Goal: Information Seeking & Learning: Learn about a topic

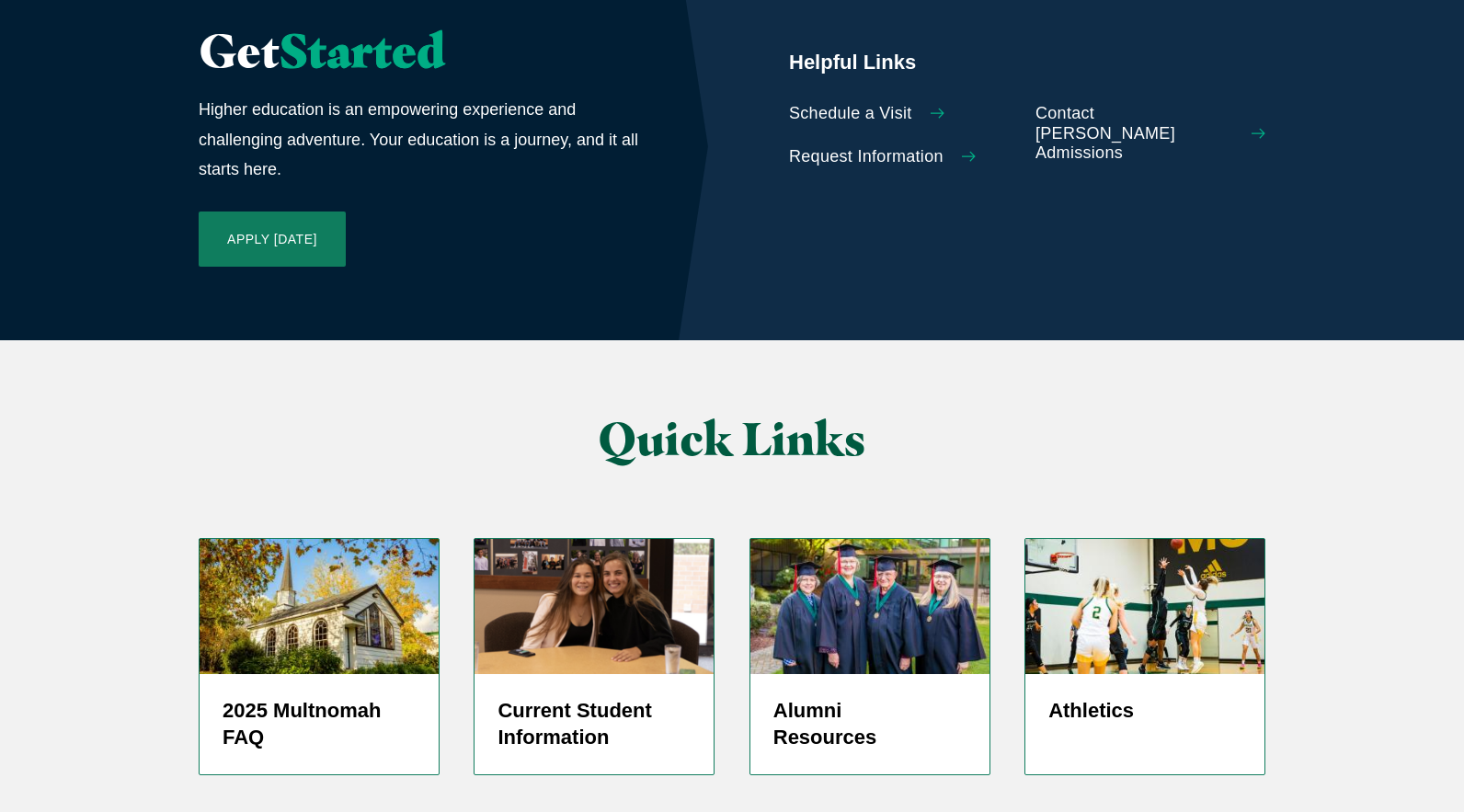
scroll to position [4253, 0]
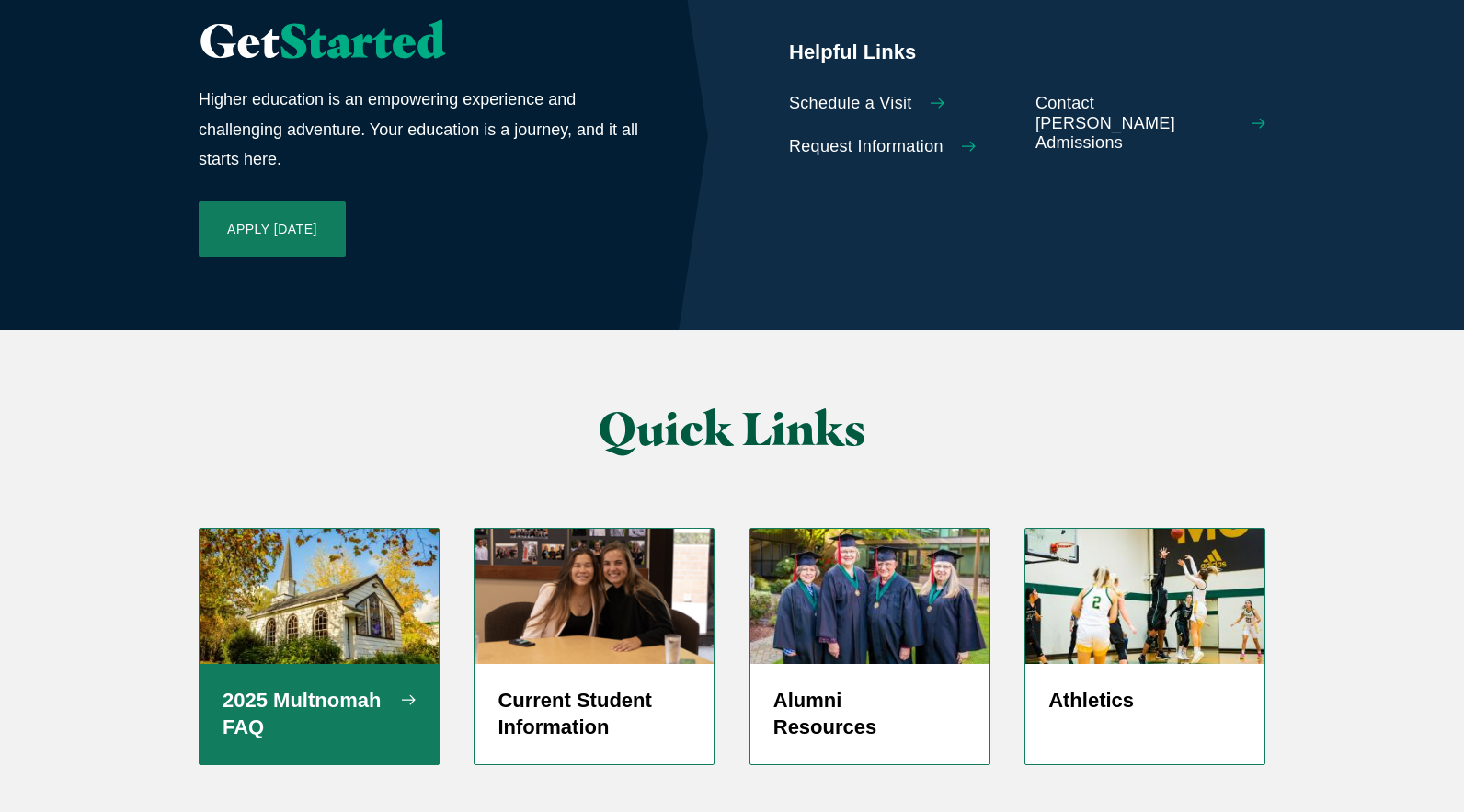
click at [258, 686] on h5 "2025 Multnomah FAQ" at bounding box center [319, 714] width 193 height 55
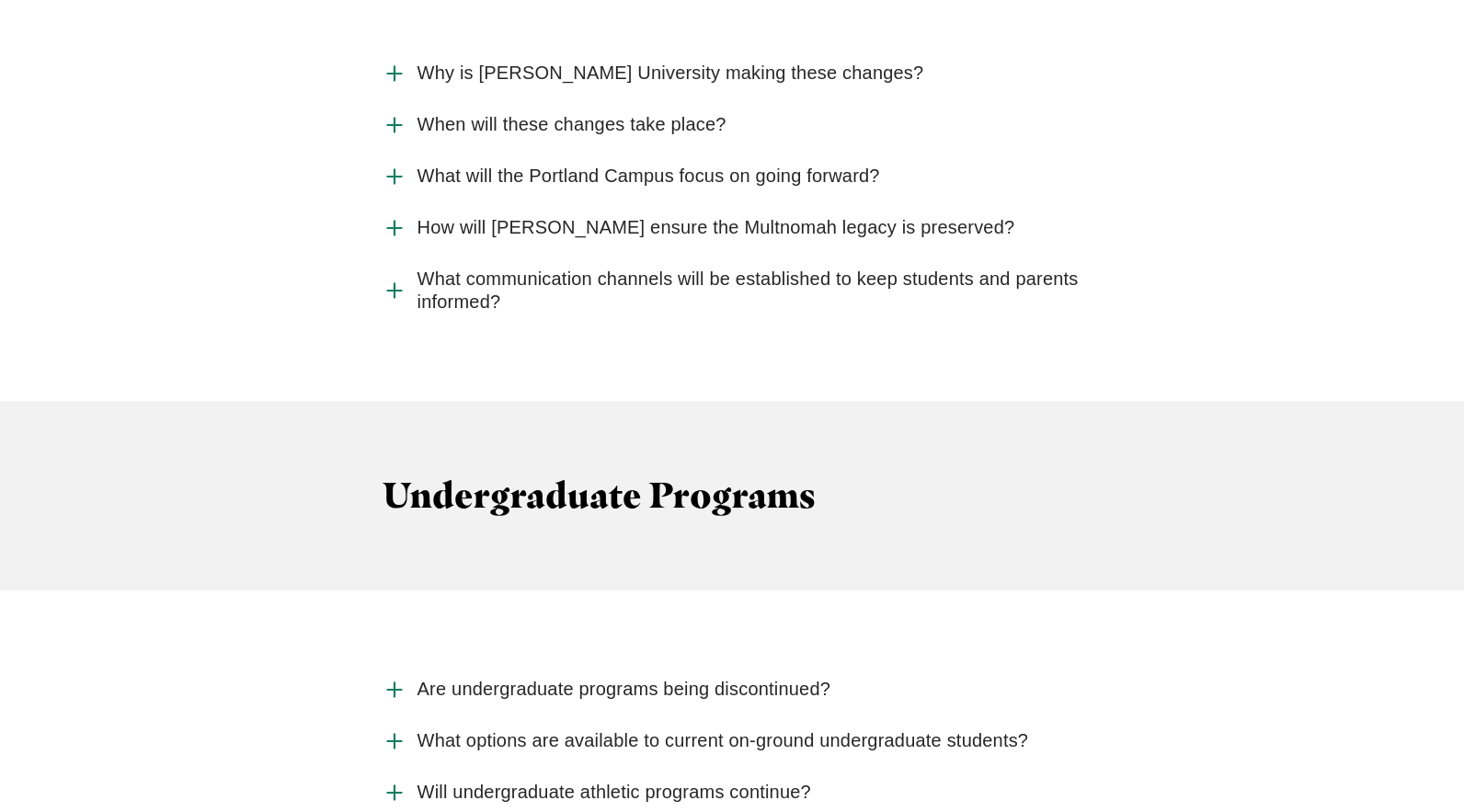
scroll to position [2138, 0]
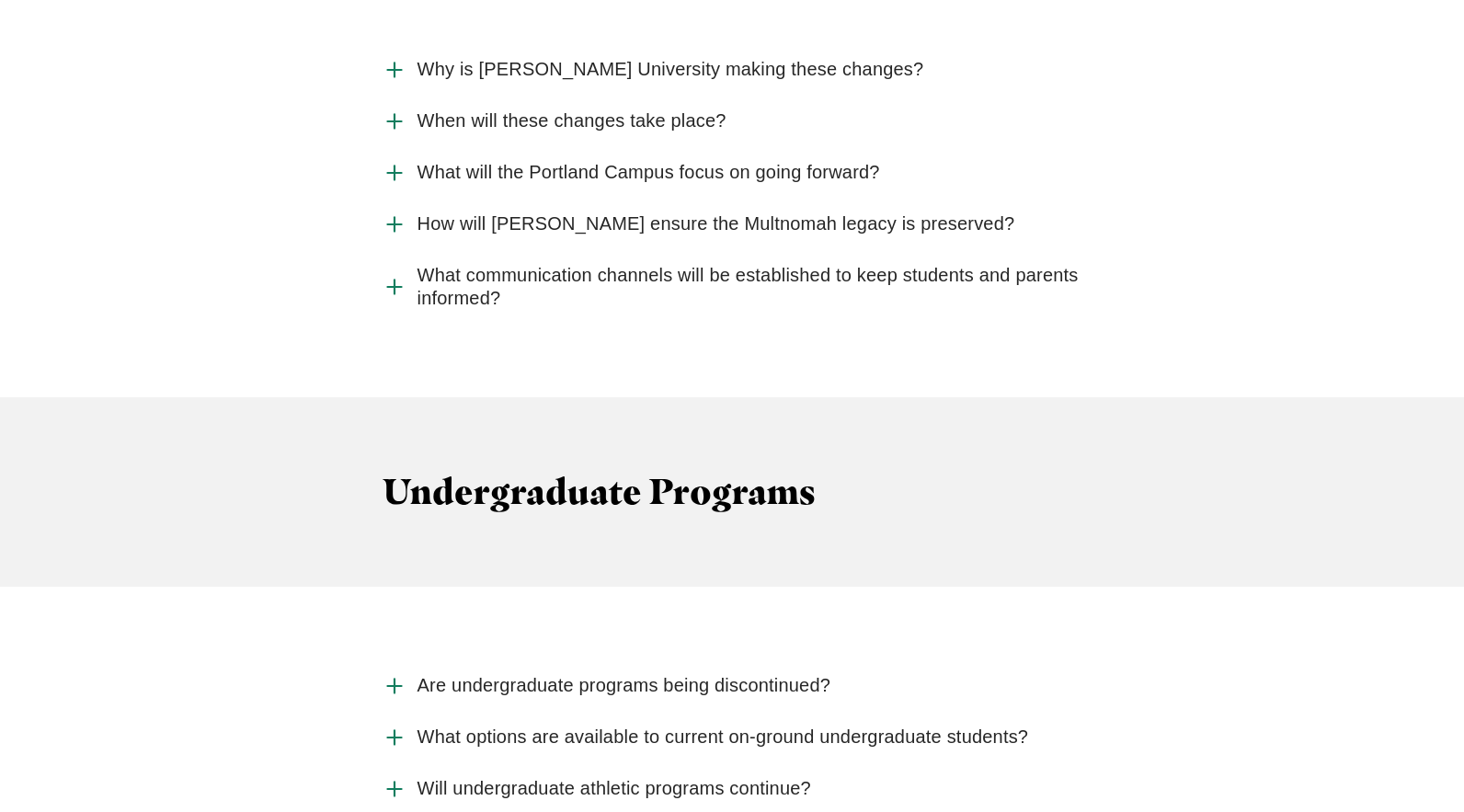
click at [394, 217] on use "Accordion" at bounding box center [394, 224] width 14 height 14
click at [0, 0] on input "How will Jessup ensure the Multnomah legacy is preserved?" at bounding box center [0, 0] width 0 height 0
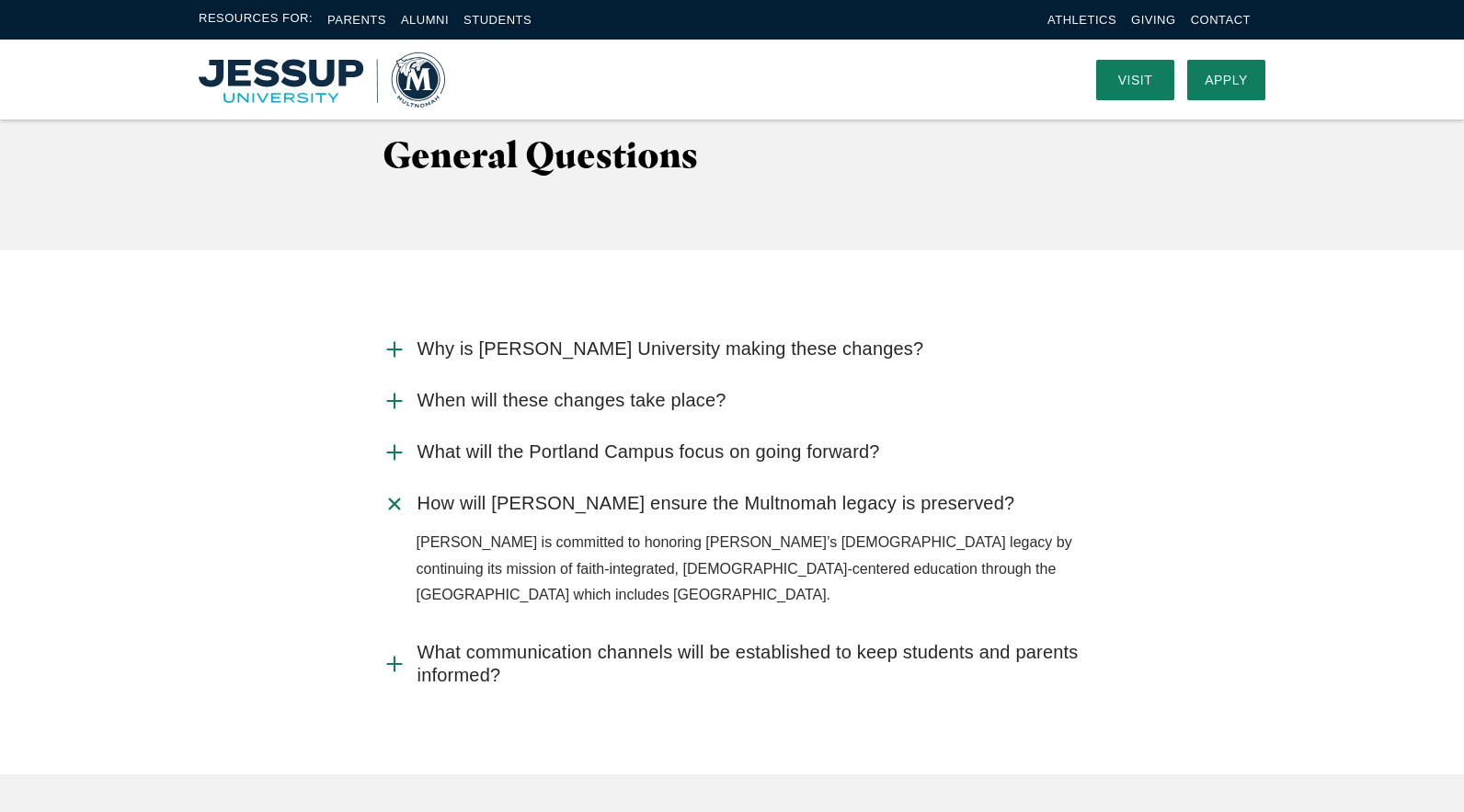
scroll to position [1855, 0]
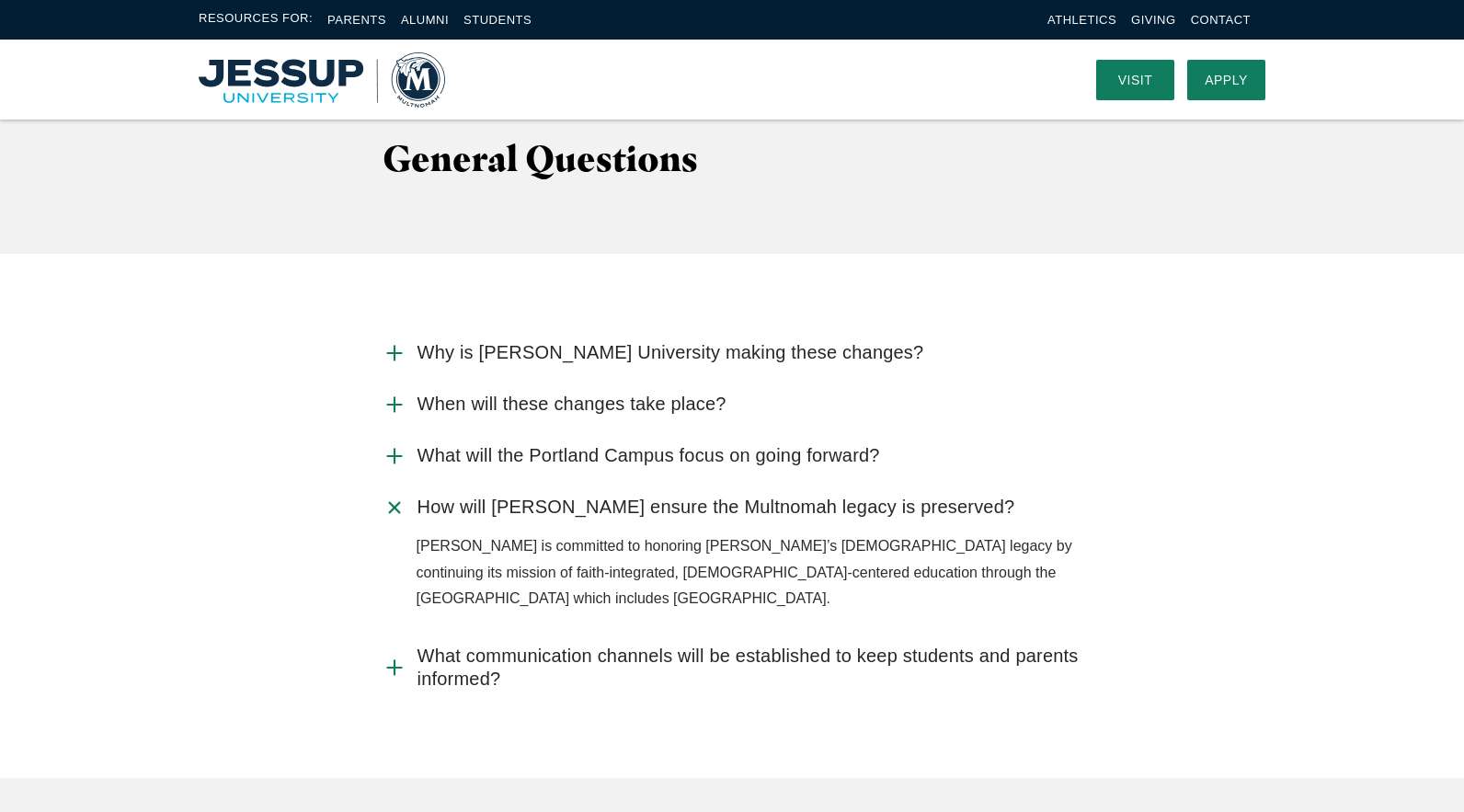
click at [390, 341] on icon "Accordion" at bounding box center [395, 353] width 24 height 24
click at [0, 0] on input "Why is Jessup University making these changes?" at bounding box center [0, 0] width 0 height 0
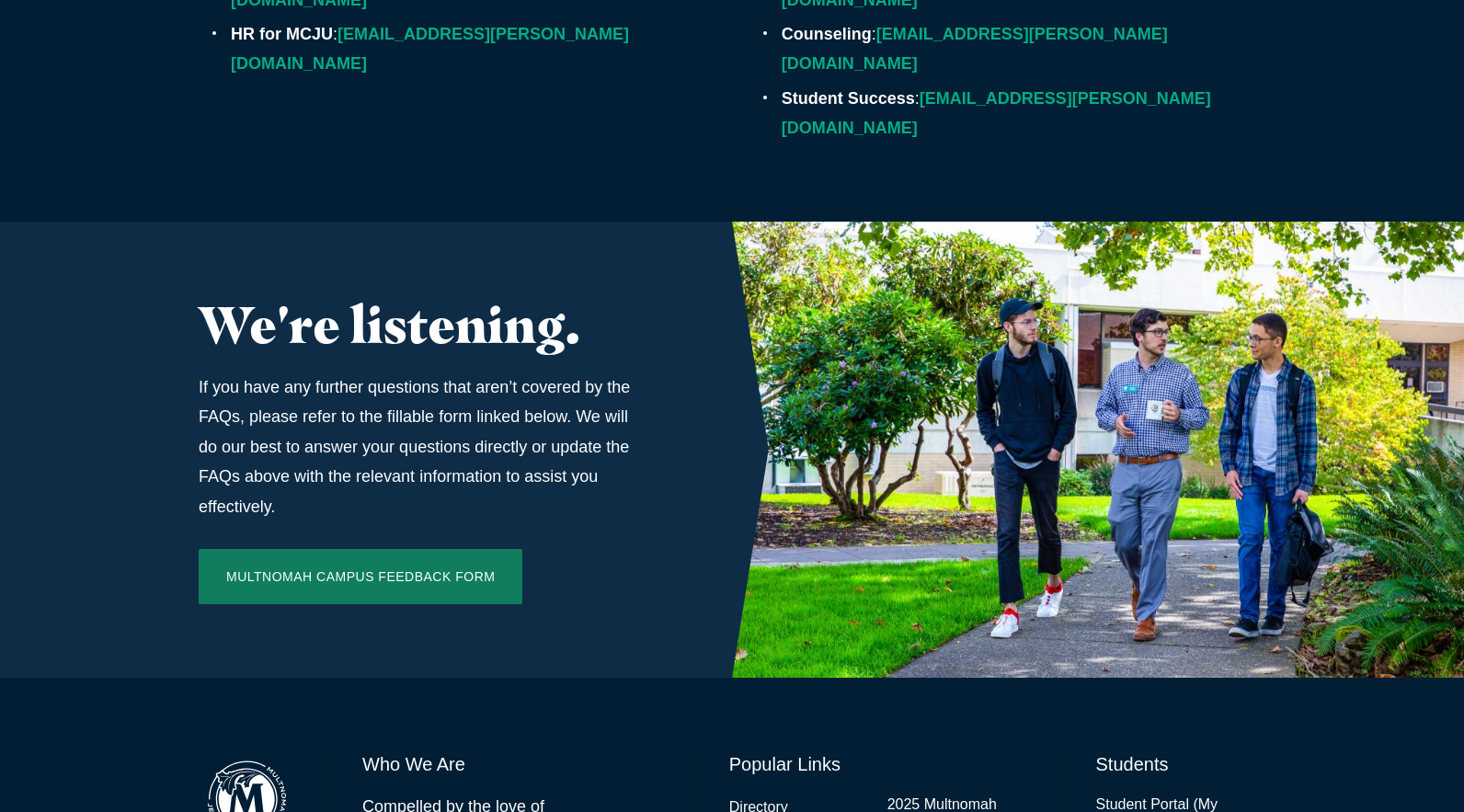
scroll to position [6282, 0]
